Goal: Information Seeking & Learning: Find specific fact

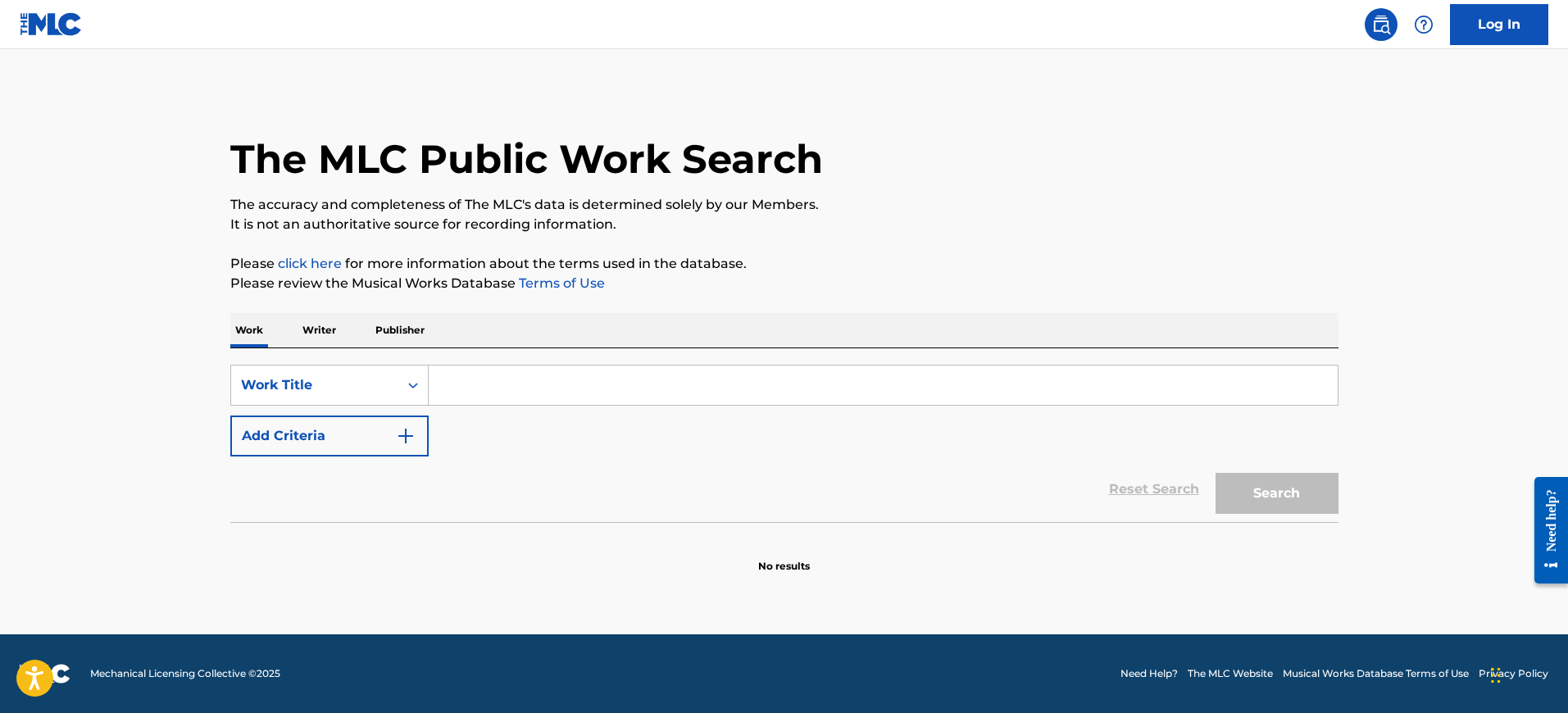
click at [72, 31] on img at bounding box center [51, 24] width 63 height 24
click at [504, 393] on input "Search Form" at bounding box center [883, 385] width 909 height 39
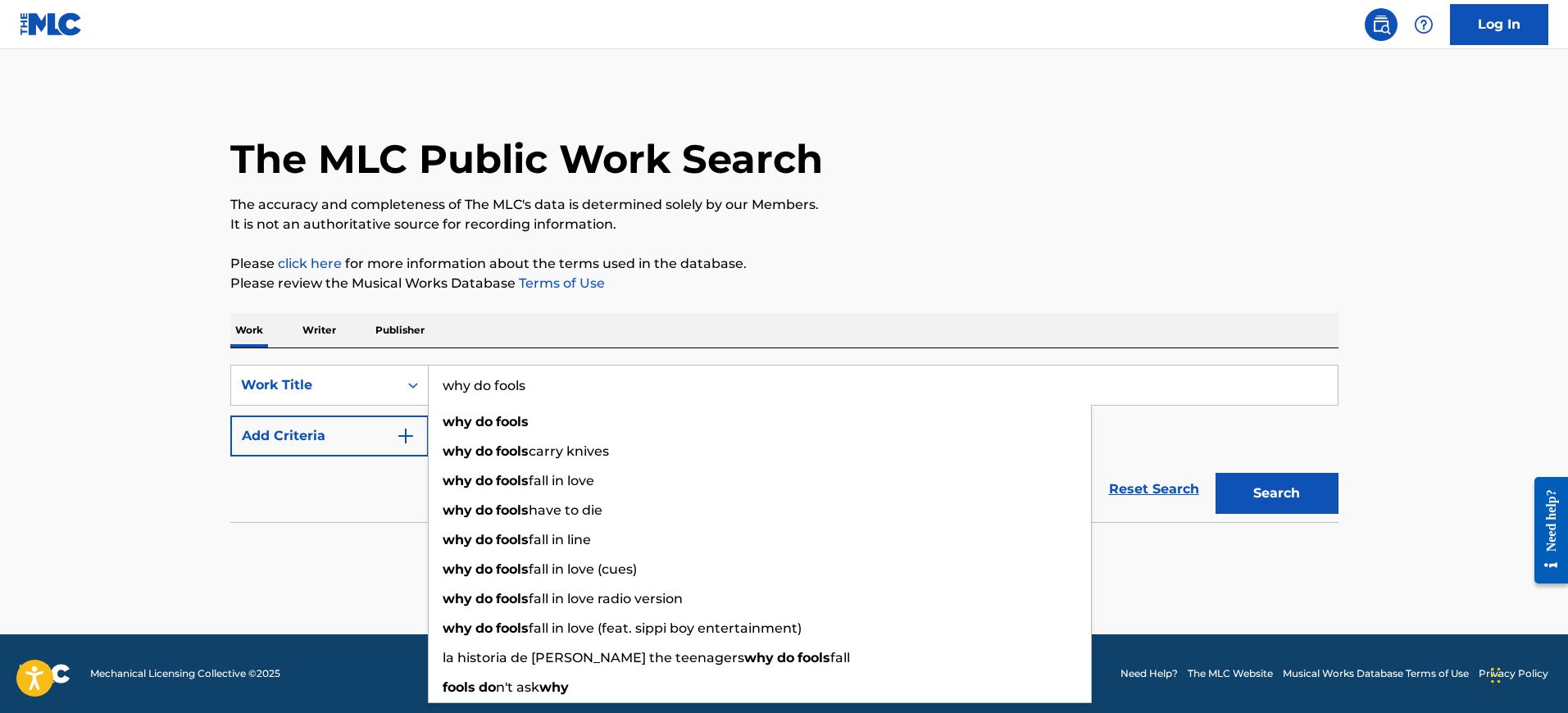
type input "why do fools"
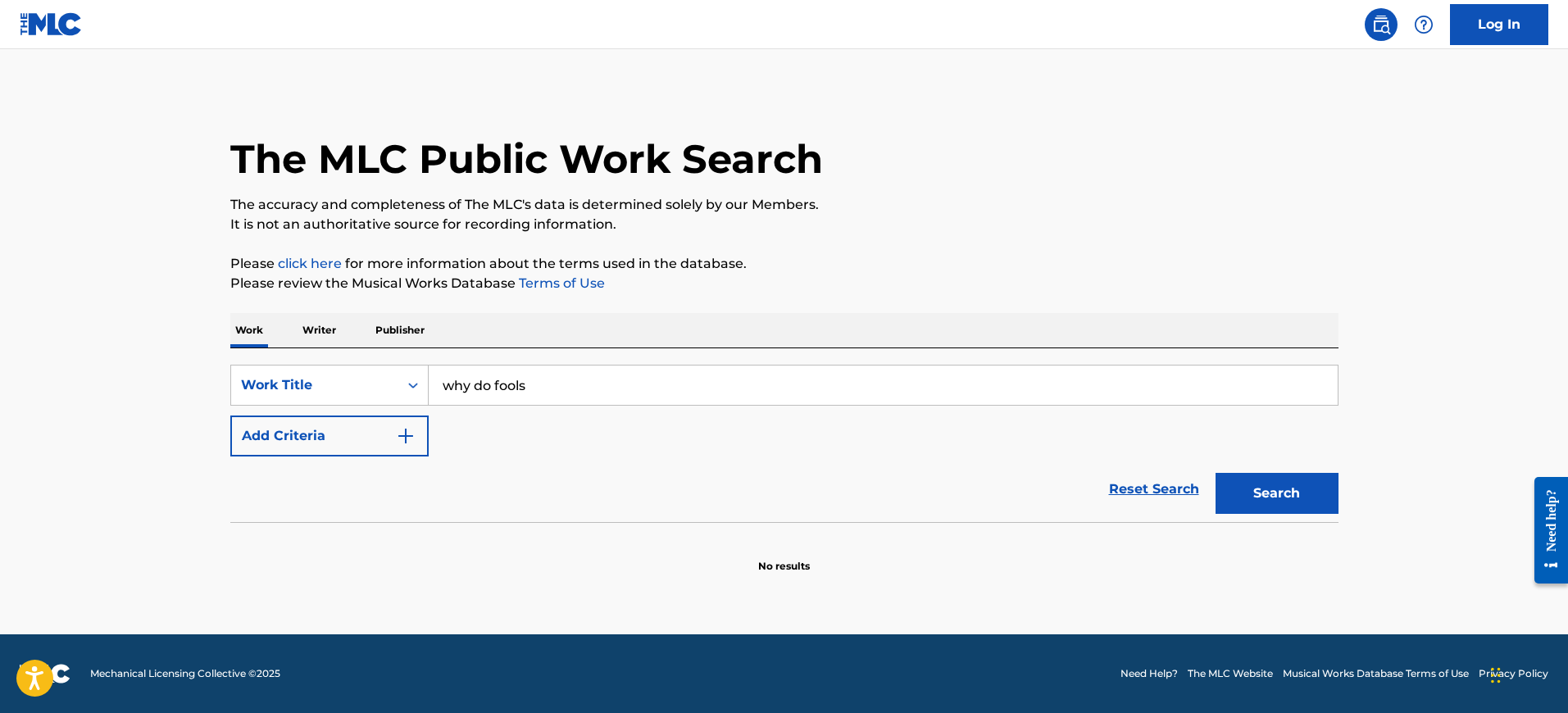
click at [182, 428] on main "The MLC Public Work Search The accuracy and completeness of The MLC's data is d…" at bounding box center [784, 341] width 1568 height 585
click at [374, 430] on button "Add Criteria" at bounding box center [330, 436] width 198 height 41
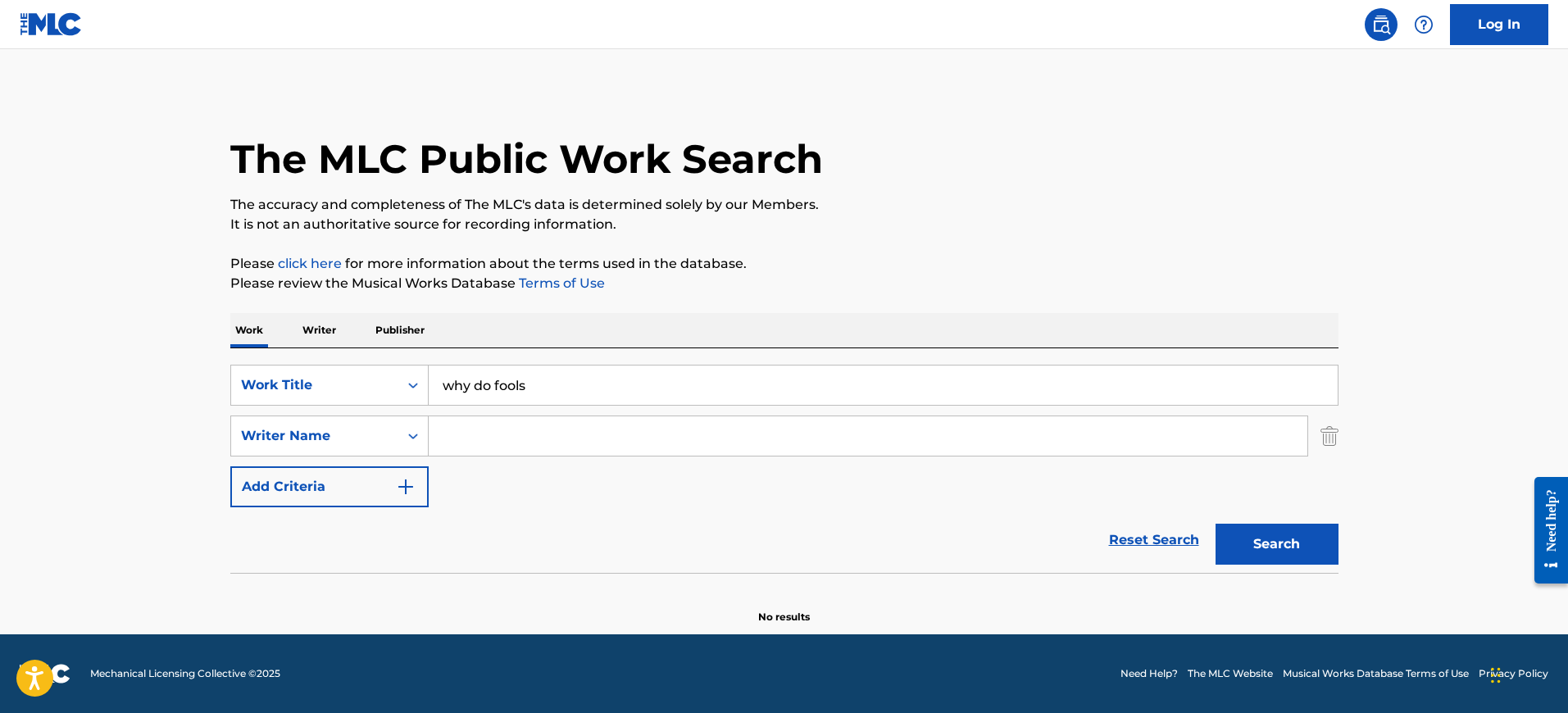
click at [488, 433] on input "Search Form" at bounding box center [868, 435] width 879 height 39
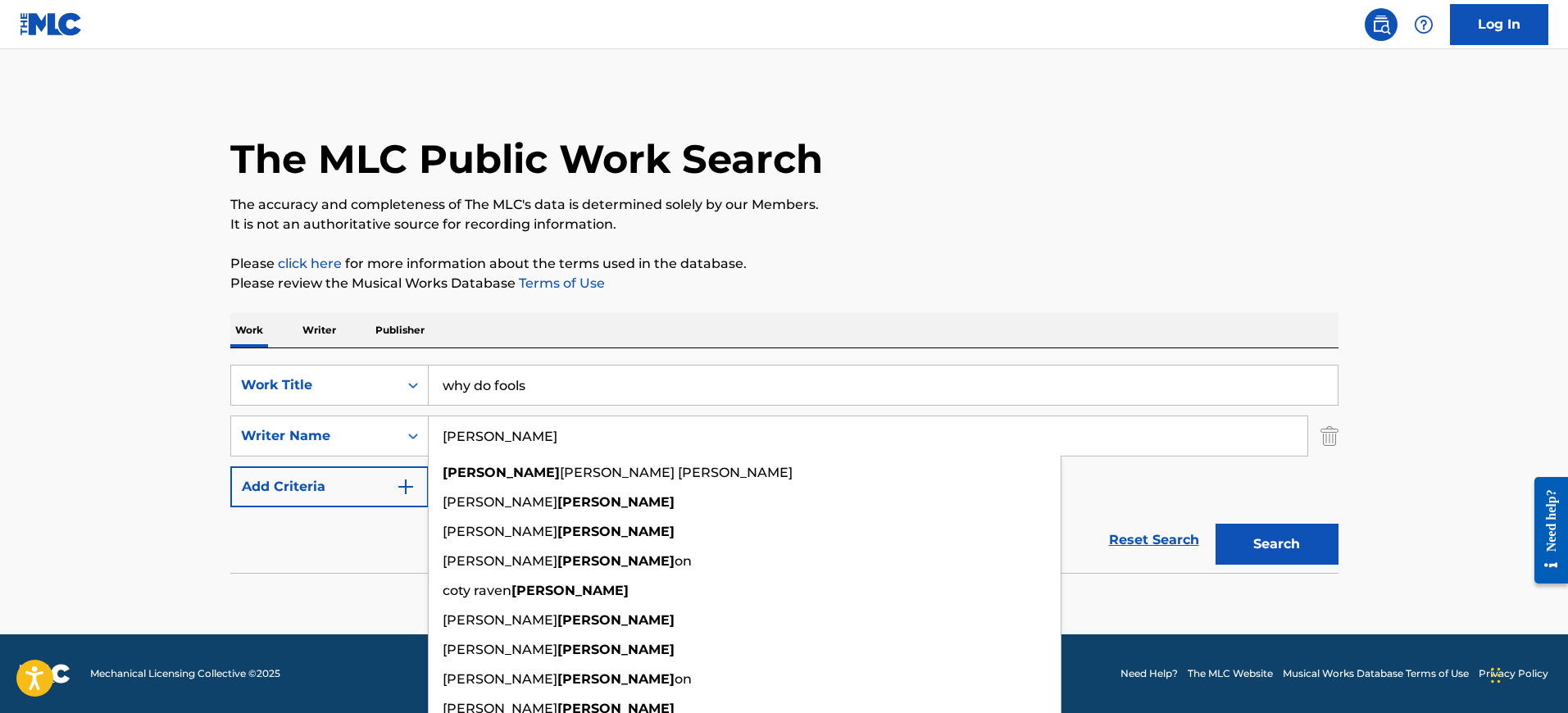
type input "morris"
click at [1215, 524] on button "Search" at bounding box center [1277, 544] width 123 height 41
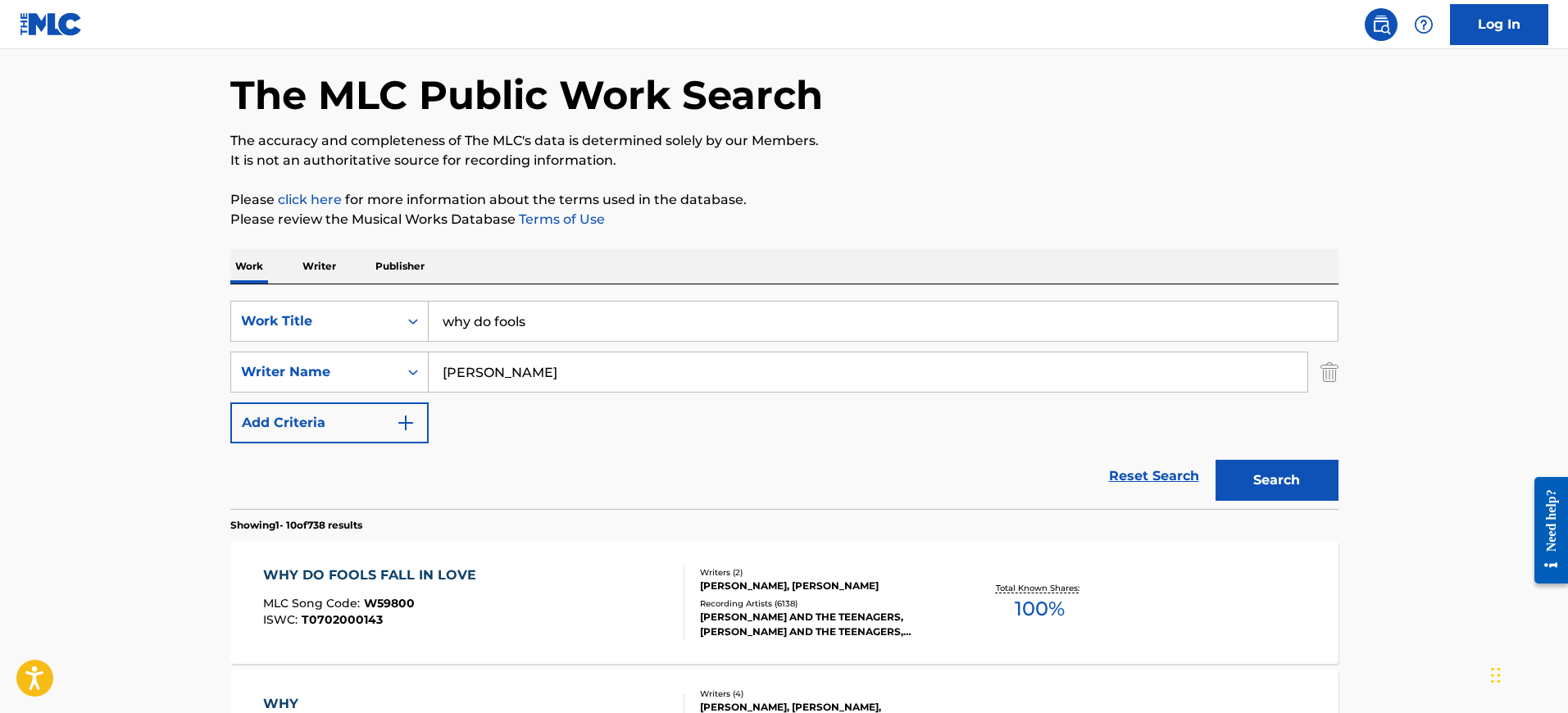
scroll to position [98, 0]
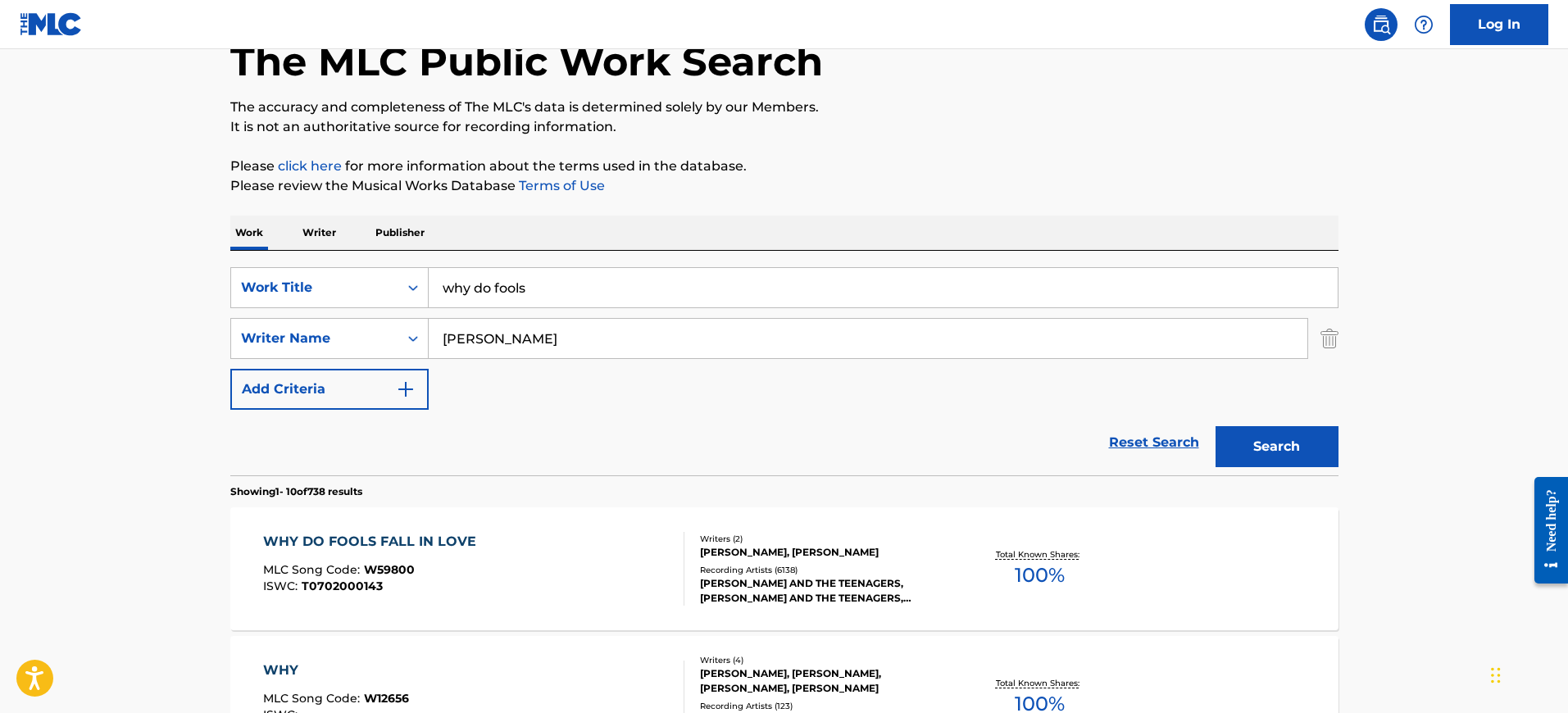
click at [830, 551] on div "MORRIS LEVY, FRANKIE LYMON" at bounding box center [824, 552] width 248 height 14
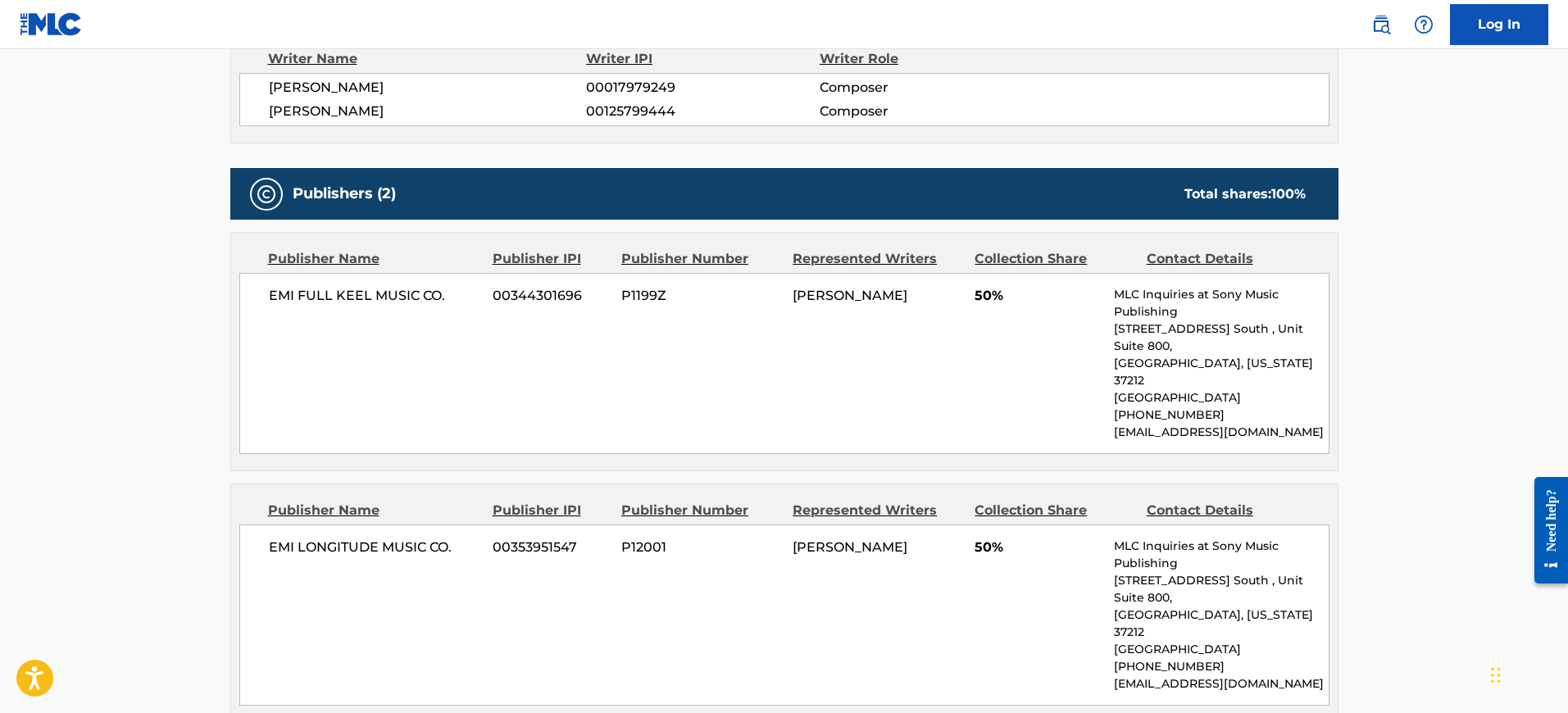
scroll to position [598, 0]
